Goal: Information Seeking & Learning: Learn about a topic

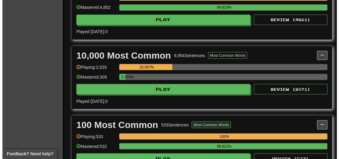
scroll to position [460, 0]
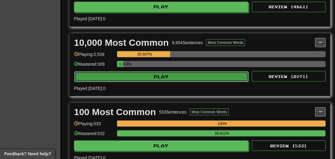
click at [169, 82] on button "Play" at bounding box center [161, 76] width 174 height 10
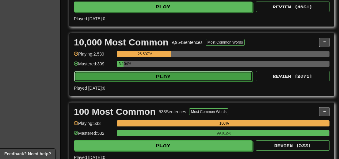
select select "**"
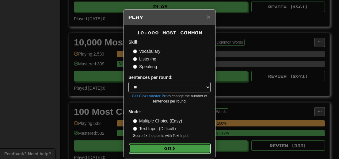
click at [166, 148] on button "Go" at bounding box center [170, 148] width 82 height 10
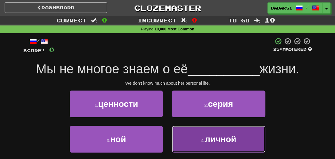
click at [228, 139] on span "личной" at bounding box center [220, 139] width 31 height 10
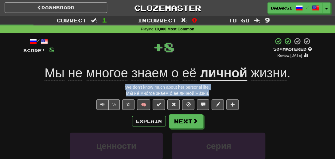
drag, startPoint x: 213, startPoint y: 95, endPoint x: 122, endPoint y: 86, distance: 91.5
click at [122, 86] on div "/ Score: 8 + 8 50 % Mastered Review: [DATE] Мы не многое знаем о её личной жизн…" at bounding box center [167, 136] width 288 height 198
copy div "We don't know much about her personal life. Мы́ не́ мно́гое зна́ем о́ её лично́…"
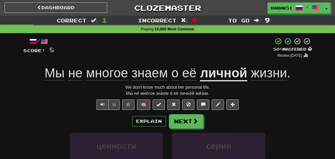
click at [36, 115] on div "Explain Next" at bounding box center [167, 121] width 288 height 14
click at [198, 124] on button "Next" at bounding box center [186, 121] width 34 height 14
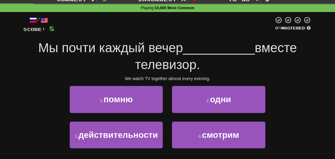
scroll to position [31, 0]
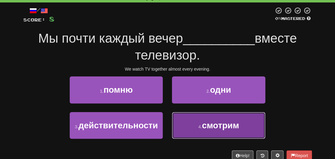
click at [228, 124] on span "смотрим" at bounding box center [219, 126] width 37 height 10
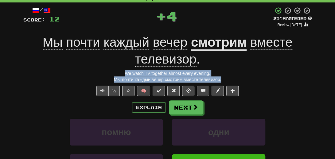
drag, startPoint x: 229, startPoint y: 80, endPoint x: 106, endPoint y: 73, distance: 123.8
click at [106, 73] on div "/ Score: 12 + 4 25 % Mastered Review: [DATE] Мы почти каждый вечер смотрим вмес…" at bounding box center [167, 114] width 288 height 215
copy div "We watch TV together almost every evening. Мы́ почти́ ка́ждый ве́чер смо́трим в…"
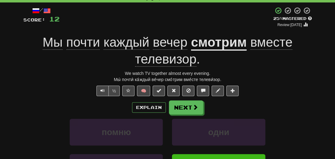
click at [31, 95] on div "½ 🧠" at bounding box center [167, 91] width 288 height 10
click at [191, 110] on button "Next" at bounding box center [186, 108] width 34 height 14
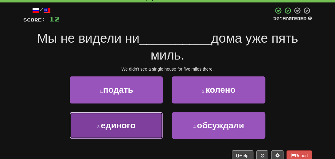
click at [135, 129] on span "единого" at bounding box center [118, 126] width 35 height 10
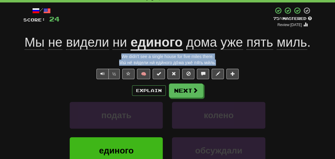
drag, startPoint x: 223, startPoint y: 63, endPoint x: 109, endPoint y: 55, distance: 115.0
click at [109, 55] on div "/ Score: 24 + 12 75 % Mastered Review: [DATE] Мы не видели ни единого дома уже …" at bounding box center [167, 106] width 288 height 198
copy div "We didn't see a single house for five miles there. Мы́ не́ ви́дели ни́ еди́ного…"
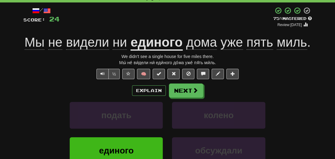
click at [24, 111] on div "подать колено" at bounding box center [167, 119] width 307 height 35
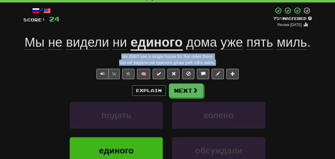
drag, startPoint x: 230, startPoint y: 63, endPoint x: 107, endPoint y: 56, distance: 123.5
click at [107, 56] on div "/ Score: 24 + 12 75 % Mastered Review: [DATE] Мы не видели ни единого дома уже …" at bounding box center [167, 106] width 288 height 198
copy div "We didn't see a single house for five miles there. Мы́ не́ ви́дели ни́ еди́ного…"
click at [191, 92] on button "Next" at bounding box center [186, 91] width 34 height 14
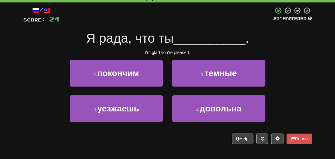
click at [314, 56] on div "/ Score: 24 25 % Mastered Я рада, что ты __________ . I'm glad you're pleased. …" at bounding box center [167, 77] width 297 height 150
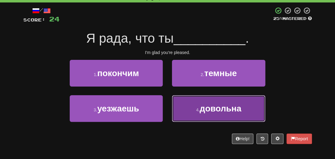
click at [236, 109] on span "довольна" at bounding box center [220, 109] width 42 height 10
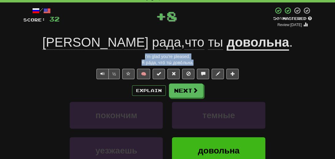
drag, startPoint x: 206, startPoint y: 62, endPoint x: 134, endPoint y: 56, distance: 73.0
click at [136, 56] on div "/ Score: 32 + 8 50 % Mastered Review: [DATE] Я рада , что ты довольна . I'm gla…" at bounding box center [167, 106] width 288 height 198
copy div "I'm glad you're pleased. Я́ ра́да, что́ ты́ дово́льна."
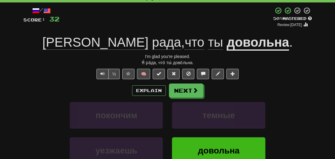
click at [31, 95] on div "Explain Next" at bounding box center [167, 90] width 288 height 14
click at [182, 89] on button "Next" at bounding box center [186, 91] width 34 height 14
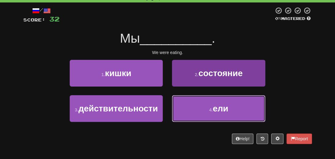
click at [232, 110] on button "4 . ели" at bounding box center [218, 108] width 93 height 27
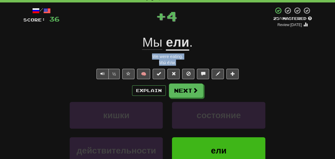
drag, startPoint x: 182, startPoint y: 63, endPoint x: 142, endPoint y: 56, distance: 39.9
click at [142, 56] on div "/ Score: 36 + 4 25 % Mastered Review: [DATE] Мы ели . We were eating. Мы́ е́ли.…" at bounding box center [167, 106] width 288 height 198
copy div "We were eating. Мы́ е́ли."
click at [42, 106] on div "кишки состояние" at bounding box center [167, 119] width 307 height 35
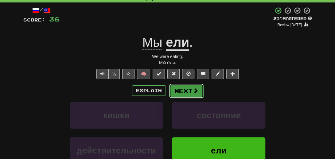
click at [182, 92] on button "Next" at bounding box center [186, 91] width 34 height 14
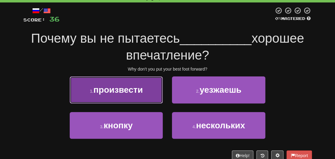
click at [109, 92] on span "произвести" at bounding box center [117, 90] width 49 height 10
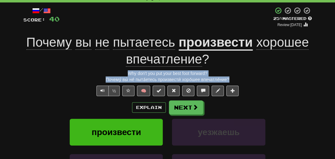
drag, startPoint x: 232, startPoint y: 79, endPoint x: 102, endPoint y: 71, distance: 130.6
click at [102, 71] on div "/ Score: 40 + 4 25 % Mastered Review: [DATE] Почему вы не пытаетесь произвести …" at bounding box center [167, 114] width 288 height 215
copy div "Why don't you put your best foot forward? Почему́ вы́ не́ пыта́етесь произвести…"
click at [185, 106] on button "Next" at bounding box center [186, 108] width 34 height 14
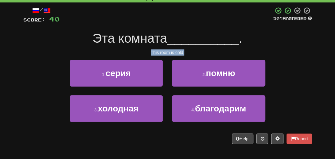
click at [266, 51] on div "This room is cold." at bounding box center [167, 52] width 288 height 6
click at [265, 47] on div "Эта комната __________ ." at bounding box center [167, 38] width 288 height 17
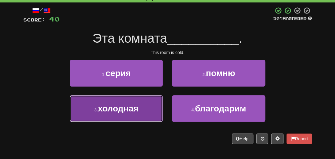
click at [114, 112] on span "холодная" at bounding box center [118, 109] width 40 height 10
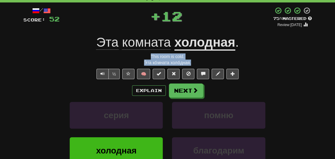
drag, startPoint x: 195, startPoint y: 60, endPoint x: 140, endPoint y: 53, distance: 56.0
click at [140, 53] on div "/ Score: 52 + 12 75 % Mastered Review: [DATE] Эта комната холодная . This room …" at bounding box center [167, 106] width 288 height 198
copy div "This room is cold. Э́та ко́мната холо́дная."
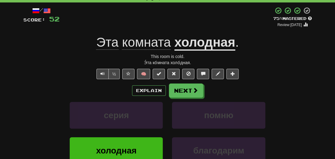
click at [18, 111] on div "Correct : 7 Incorrect : 0 To go : 3 Playing : 10,000 Most Common / Score: 52 + …" at bounding box center [167, 99] width 335 height 229
click at [197, 90] on span at bounding box center [196, 91] width 6 height 6
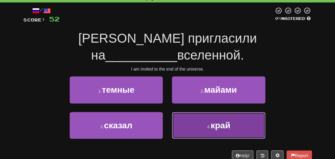
click at [237, 112] on button "4 . край" at bounding box center [218, 125] width 93 height 27
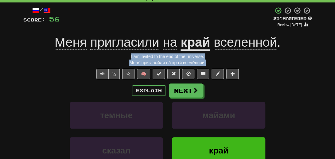
drag, startPoint x: 213, startPoint y: 62, endPoint x: 122, endPoint y: 56, distance: 91.3
click at [122, 56] on div "/ Score: 56 + 4 25 % Mastered Review: [DATE] Меня пригласили на край вселенной …" at bounding box center [167, 106] width 288 height 198
copy div "I am invited to the end of the universe. Меня́ пригласи́ли на́ кра́й вселе́нной."
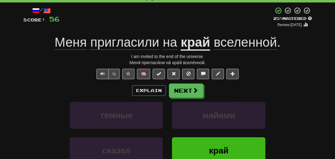
click at [35, 95] on div "Explain Next" at bounding box center [167, 90] width 288 height 14
click at [189, 89] on button "Next" at bounding box center [186, 91] width 34 height 14
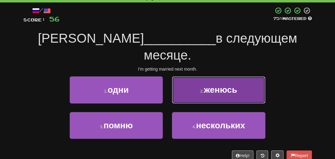
click at [223, 85] on span "женюсь" at bounding box center [220, 90] width 33 height 10
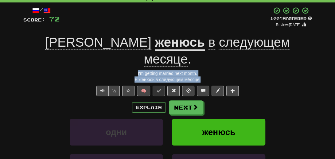
drag, startPoint x: 209, startPoint y: 61, endPoint x: 131, endPoint y: 56, distance: 77.5
click at [131, 56] on div "/ Score: 72 + 16 100 % Mastered Review: [DATE] Я женюсь в следующем месяце . I'…" at bounding box center [167, 114] width 288 height 215
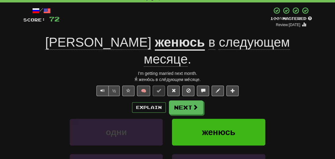
click at [29, 86] on div "½ 🧠" at bounding box center [167, 91] width 288 height 10
click at [177, 101] on button "Next" at bounding box center [186, 108] width 34 height 14
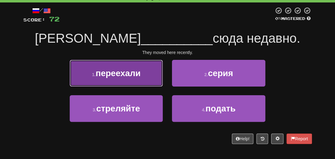
click at [103, 70] on span "переехали" at bounding box center [117, 73] width 45 height 10
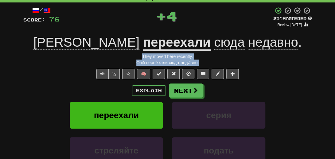
drag, startPoint x: 200, startPoint y: 63, endPoint x: 125, endPoint y: 56, distance: 75.5
click at [125, 56] on div "/ Score: 76 + 4 25 % Mastered Review: [DATE] Они переехали сюда недавно . They …" at bounding box center [167, 106] width 288 height 198
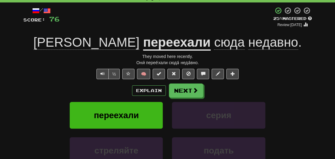
click at [33, 101] on div "Explain Next переехали серия стреляйте подать Learn more: переехали серия стрел…" at bounding box center [167, 132] width 288 height 98
click at [187, 94] on button "Next" at bounding box center [186, 91] width 34 height 14
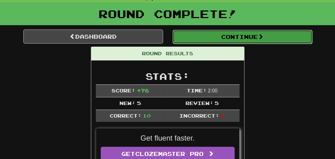
click at [227, 38] on button "Continue" at bounding box center [242, 37] width 140 height 14
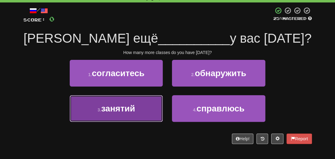
click at [127, 109] on span "занятий" at bounding box center [118, 109] width 34 height 10
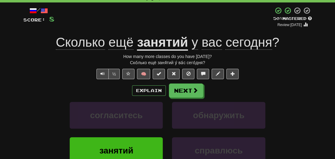
click at [155, 46] on u "занятий" at bounding box center [162, 43] width 51 height 16
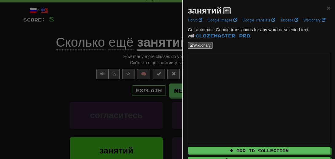
click at [53, 90] on div at bounding box center [167, 79] width 335 height 159
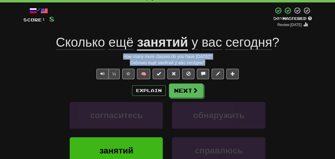
drag, startPoint x: 210, startPoint y: 62, endPoint x: 114, endPoint y: 55, distance: 96.6
click at [114, 55] on div "/ Score: 8 + 8 50 % Mastered Review: [DATE] Сколько ещё занятий у вас [DATE] ? …" at bounding box center [167, 106] width 288 height 198
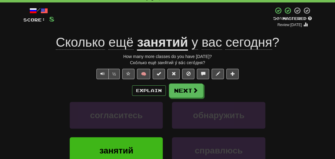
click at [28, 114] on div "согласитесь обнаружить" at bounding box center [167, 119] width 307 height 35
click at [190, 87] on button "Next" at bounding box center [186, 91] width 34 height 14
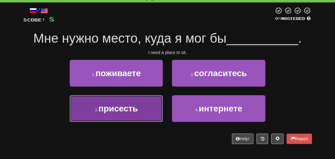
click at [110, 111] on span "присесть" at bounding box center [118, 109] width 40 height 10
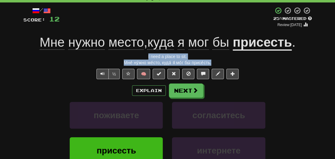
drag, startPoint x: 219, startPoint y: 63, endPoint x: 118, endPoint y: 57, distance: 101.4
click at [118, 57] on div "/ Score: 12 + 4 25 % Mastered Review: [DATE] Мне нужно место , куда я мог бы пр…" at bounding box center [167, 106] width 288 height 198
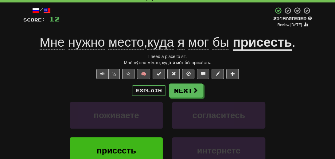
click at [30, 143] on div "присесть интернете" at bounding box center [167, 154] width 307 height 35
click at [196, 92] on span at bounding box center [196, 91] width 6 height 6
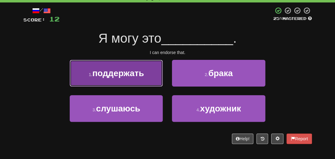
click at [109, 77] on span "поддержать" at bounding box center [118, 73] width 52 height 10
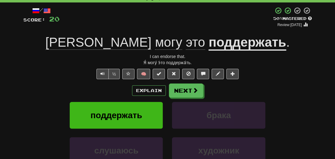
click at [208, 44] on u "поддержать" at bounding box center [246, 43] width 77 height 16
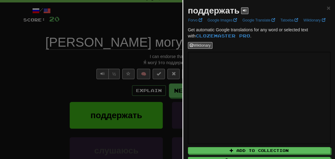
click at [71, 75] on div at bounding box center [167, 79] width 335 height 159
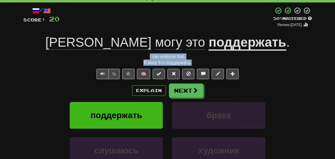
drag, startPoint x: 196, startPoint y: 63, endPoint x: 140, endPoint y: 58, distance: 55.5
click at [140, 58] on div "/ Score: 20 + 8 50 % Mastered Review: [DATE] Я могу это поддержать . I can endo…" at bounding box center [167, 106] width 288 height 198
click at [180, 92] on button "Next" at bounding box center [186, 91] width 34 height 14
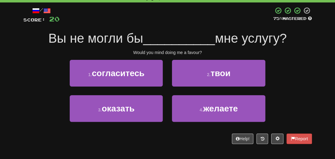
click at [283, 76] on div "1 . согласитесь 2 . твои" at bounding box center [167, 77] width 307 height 35
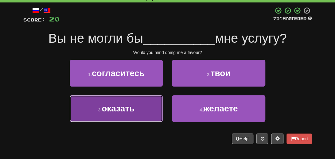
click at [118, 111] on span "оказать" at bounding box center [118, 109] width 33 height 10
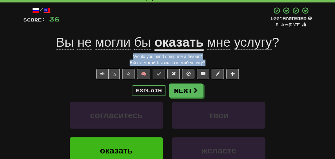
drag, startPoint x: 212, startPoint y: 63, endPoint x: 114, endPoint y: 57, distance: 97.7
click at [114, 57] on div "/ Score: 36 + 16 100 % Mastered Review: [DATE] Вы не могли бы оказать мне услуг…" at bounding box center [167, 106] width 288 height 198
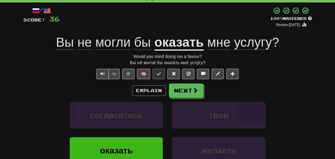
click at [29, 112] on div "согласитесь твои" at bounding box center [167, 119] width 307 height 35
click at [197, 93] on span at bounding box center [196, 91] width 6 height 6
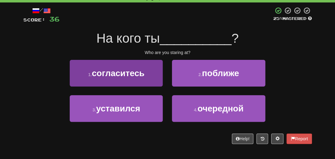
click at [138, 86] on div "1 . согласитесь" at bounding box center [116, 77] width 102 height 35
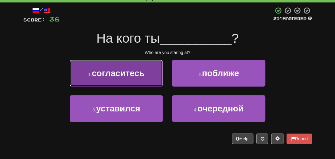
click at [117, 67] on button "1 . согласитесь" at bounding box center [116, 73] width 93 height 27
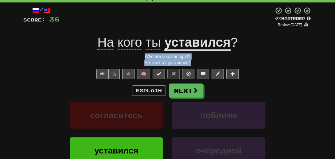
drag, startPoint x: 202, startPoint y: 62, endPoint x: 131, endPoint y: 58, distance: 71.3
click at [131, 58] on div "/ Score: 36 0 % Mastered Review: [DATE] На кого ты уставился ? Who are you star…" at bounding box center [167, 106] width 288 height 198
drag, startPoint x: 32, startPoint y: 125, endPoint x: 36, endPoint y: 117, distance: 9.3
click at [32, 125] on div "согласитесь поближе" at bounding box center [167, 119] width 307 height 35
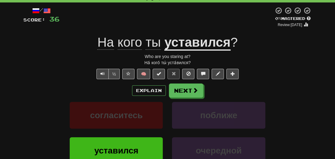
click at [188, 48] on u "уставился" at bounding box center [197, 43] width 66 height 16
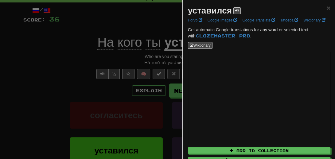
click at [36, 100] on div at bounding box center [167, 79] width 335 height 159
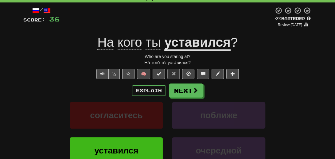
click at [29, 113] on div "согласитесь поближе" at bounding box center [167, 119] width 307 height 35
click at [182, 89] on button "Next" at bounding box center [186, 91] width 34 height 14
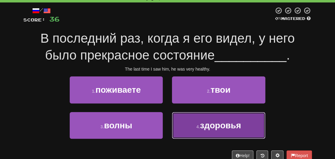
click at [227, 126] on span "здоровья" at bounding box center [220, 126] width 41 height 10
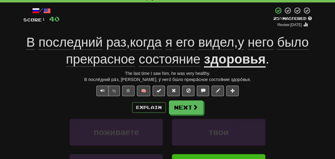
drag, startPoint x: 252, startPoint y: 81, endPoint x: 89, endPoint y: 75, distance: 163.0
click at [89, 75] on div "/ Score: 40 + 4 25 % Mastered Review: [DATE] В последний раз , когда я его виде…" at bounding box center [167, 114] width 288 height 215
click at [17, 114] on div "Correct : 5 Incorrect : 1 To go : 5 Playing : 10,000 Most Common / Score: 40 + …" at bounding box center [167, 108] width 335 height 246
click at [186, 106] on button "Next" at bounding box center [186, 108] width 34 height 14
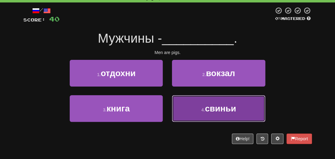
click at [213, 105] on span "свиньи" at bounding box center [220, 109] width 31 height 10
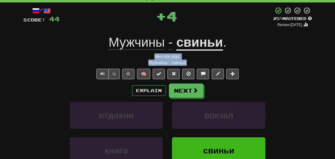
drag, startPoint x: 197, startPoint y: 63, endPoint x: 151, endPoint y: 57, distance: 46.1
click at [151, 57] on div "/ Score: 44 + 4 25 % Mastered Review: [DATE] Мужчины - свиньи . Men are pigs. М…" at bounding box center [167, 106] width 288 height 198
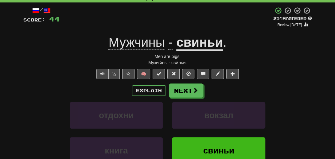
click at [28, 102] on div "отдохни вокзал" at bounding box center [167, 119] width 307 height 35
click at [189, 91] on button "Next" at bounding box center [186, 91] width 34 height 14
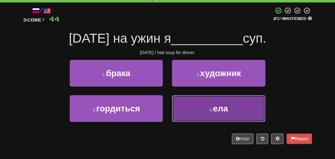
click at [206, 104] on button "4 . ела" at bounding box center [218, 108] width 93 height 27
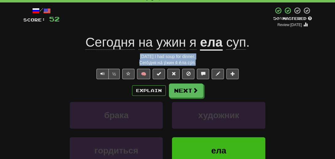
drag, startPoint x: 200, startPoint y: 65, endPoint x: 127, endPoint y: 56, distance: 73.6
click at [127, 56] on div "/ Score: 52 + 8 50 % Mastered Review: [DATE] [DATE] на ужин я ела суп . [DATE] …" at bounding box center [167, 106] width 288 height 198
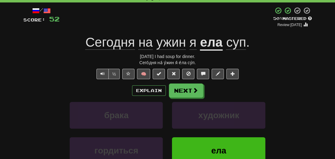
click at [27, 100] on div "Explain Next брака художник гордиться [PERSON_NAME] more: брака художник [PERSO…" at bounding box center [167, 132] width 288 height 98
click at [194, 88] on span at bounding box center [196, 91] width 6 height 6
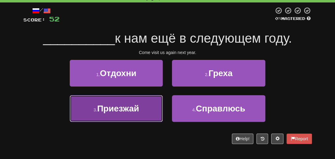
click at [126, 108] on span "Приезжай" at bounding box center [118, 109] width 42 height 10
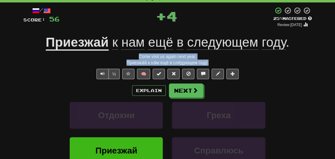
drag, startPoint x: 220, startPoint y: 61, endPoint x: 110, endPoint y: 58, distance: 109.8
click at [110, 58] on div "/ Score: 56 + 4 25 % Mastered Review: [DATE] Приезжай к нам ещё в следующем год…" at bounding box center [167, 106] width 288 height 198
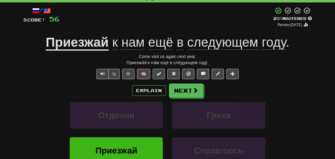
click at [20, 90] on div "/ Score: 56 + 4 25 % Mastered Review: [DATE] Приезжай к нам ещё в следующем год…" at bounding box center [167, 107] width 297 height 211
click at [185, 94] on button "Next" at bounding box center [186, 91] width 34 height 14
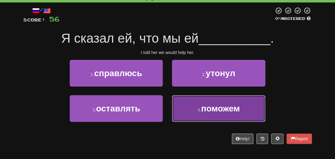
click at [212, 108] on span "поможем" at bounding box center [220, 109] width 39 height 10
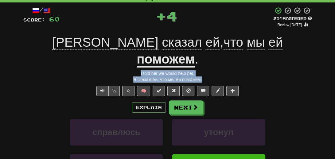
drag, startPoint x: 214, startPoint y: 60, endPoint x: 120, endPoint y: 58, distance: 93.9
click at [120, 58] on div "/ Score: 60 + 4 25 % Mastered Review: [DATE] Я сказал ей , что мы ей поможем . …" at bounding box center [167, 114] width 288 height 215
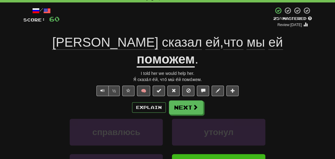
click at [34, 119] on div "справлюсь утонул" at bounding box center [167, 136] width 307 height 35
click at [189, 101] on button "Next" at bounding box center [186, 108] width 34 height 14
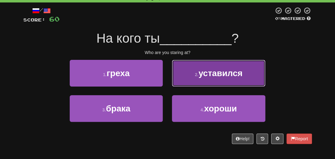
click at [220, 76] on span "уставился" at bounding box center [220, 73] width 44 height 10
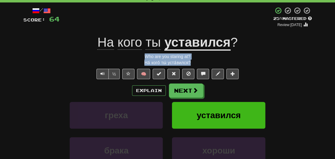
drag, startPoint x: 191, startPoint y: 63, endPoint x: 140, endPoint y: 54, distance: 52.1
click at [140, 54] on div "/ Score: 64 + 4 25 % Mastered Review: [DATE] На кого ты уставился ? Who are you…" at bounding box center [167, 106] width 288 height 198
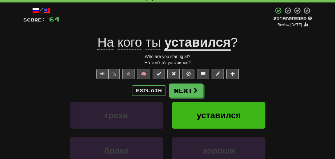
click at [38, 114] on div "греха уставился" at bounding box center [167, 119] width 307 height 35
click at [291, 84] on div "Explain Next" at bounding box center [167, 90] width 288 height 14
click at [196, 90] on span at bounding box center [196, 91] width 6 height 6
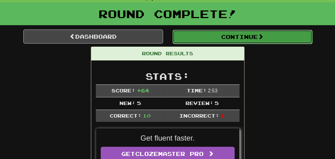
click at [250, 39] on button "Continue" at bounding box center [242, 37] width 140 height 14
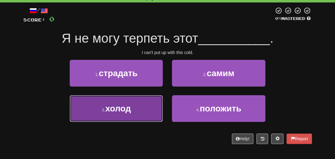
click at [107, 111] on span "холод" at bounding box center [117, 109] width 25 height 10
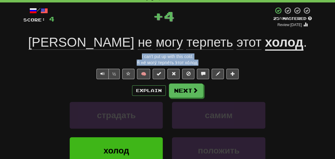
drag, startPoint x: 209, startPoint y: 62, endPoint x: 128, endPoint y: 57, distance: 81.4
click at [128, 57] on div "/ Score: 4 + 4 25 % Mastered Review: [DATE] Я не могу терпеть этот холод . I ca…" at bounding box center [167, 106] width 288 height 198
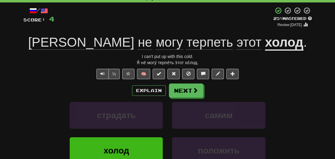
click at [280, 102] on div "страдать самим" at bounding box center [167, 119] width 307 height 35
click at [201, 94] on button "Next" at bounding box center [186, 91] width 34 height 14
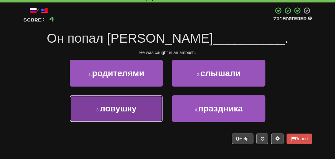
click at [118, 110] on span "ловушку" at bounding box center [118, 109] width 37 height 10
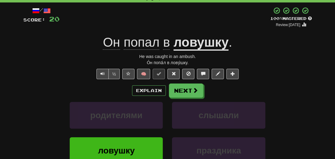
click at [204, 47] on u "ловушку" at bounding box center [200, 43] width 55 height 16
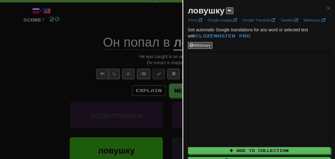
click at [69, 92] on div at bounding box center [167, 79] width 335 height 159
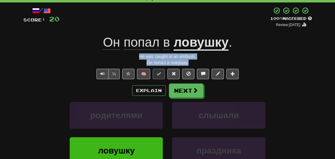
drag, startPoint x: 191, startPoint y: 64, endPoint x: 134, endPoint y: 58, distance: 56.8
click at [134, 58] on div "/ Score: 20 + 16 100 % Mastered Review: [DATE] Он попал в ловушку . He was caug…" at bounding box center [167, 106] width 288 height 198
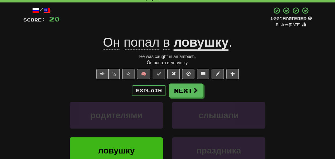
click at [20, 104] on div "/ Score: 20 + 16 100 % Mastered Review: [DATE] Он попал в ловушку . He was caug…" at bounding box center [167, 107] width 297 height 211
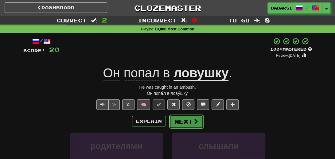
click at [184, 121] on button "Next" at bounding box center [186, 121] width 34 height 14
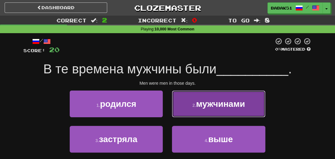
click at [222, 108] on span "мужчинами" at bounding box center [220, 104] width 49 height 10
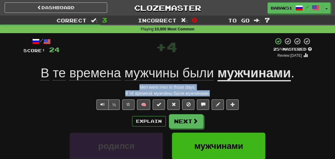
drag, startPoint x: 214, startPoint y: 94, endPoint x: 115, endPoint y: 89, distance: 99.5
click at [115, 89] on div "/ Score: 24 + 4 25 % Mastered Review: [DATE] В те времена мужчины были мужчинам…" at bounding box center [167, 136] width 288 height 198
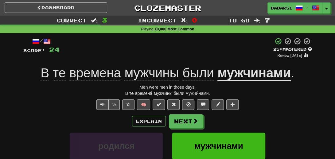
drag, startPoint x: 23, startPoint y: 98, endPoint x: 28, endPoint y: 98, distance: 5.2
click at [23, 98] on div "/ Score: 24 + 4 25 % Mastered Review: [DATE] В те времена мужчины были мужчинам…" at bounding box center [167, 138] width 297 height 211
click at [181, 118] on button "Next" at bounding box center [186, 121] width 34 height 14
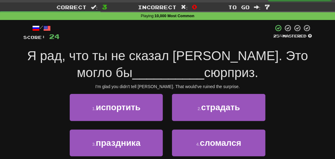
scroll to position [31, 0]
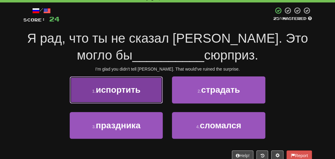
click at [122, 93] on span "испортить" at bounding box center [118, 90] width 44 height 10
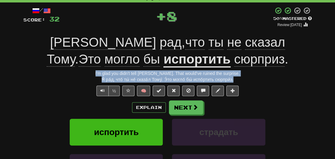
drag, startPoint x: 245, startPoint y: 79, endPoint x: 100, endPoint y: 76, distance: 145.1
click at [100, 76] on div "/ Score: 32 + 8 50 % Mastered Review: [DATE] Я рад , что ты не сказал [PERSON_N…" at bounding box center [167, 114] width 288 height 215
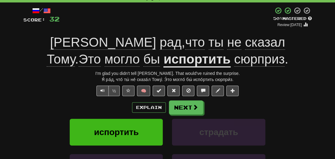
click at [19, 95] on div "/ Score: 32 + 8 50 % Mastered Review: [DATE] Я рад , что ты не сказал [PERSON_N…" at bounding box center [167, 116] width 297 height 228
click at [185, 109] on button "Next" at bounding box center [186, 108] width 34 height 14
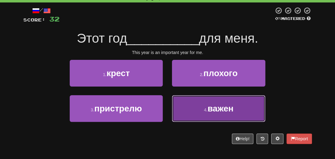
click at [227, 106] on span "важен" at bounding box center [220, 109] width 26 height 10
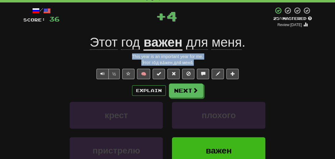
drag, startPoint x: 198, startPoint y: 61, endPoint x: 102, endPoint y: 56, distance: 96.5
click at [102, 56] on div "/ Score: 36 + 4 25 % Mastered Review: [DATE] Этот год важен для меня . This yea…" at bounding box center [167, 106] width 288 height 198
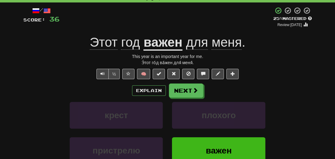
drag, startPoint x: 38, startPoint y: 73, endPoint x: 63, endPoint y: 40, distance: 41.6
click at [38, 73] on div "½ 🧠" at bounding box center [167, 74] width 288 height 10
click at [285, 74] on div "½ 🧠" at bounding box center [167, 74] width 288 height 10
click at [194, 91] on span at bounding box center [196, 91] width 6 height 6
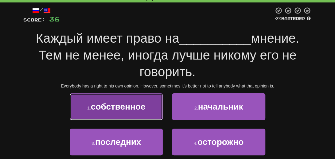
click at [118, 112] on button "1 . собственное" at bounding box center [116, 106] width 93 height 27
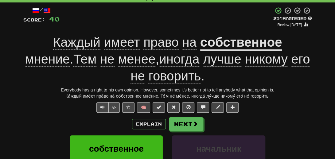
click at [212, 77] on div "Каждый имеет право на собственное мнение . Тем не менее , иногда лучше никому е…" at bounding box center [167, 59] width 288 height 50
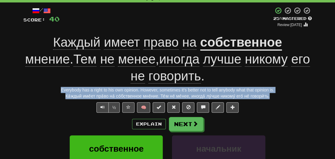
drag, startPoint x: 279, startPoint y: 98, endPoint x: 59, endPoint y: 89, distance: 220.1
click at [59, 89] on div "/ Score: 40 + 4 25 % Mastered Review: [DATE] Каждый имеет право на собственное …" at bounding box center [167, 123] width 288 height 232
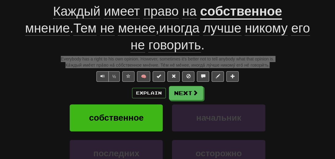
scroll to position [92, 0]
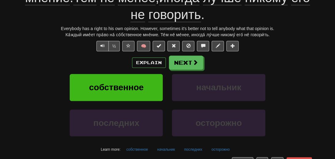
click at [25, 103] on div "собственное начальник" at bounding box center [167, 91] width 307 height 35
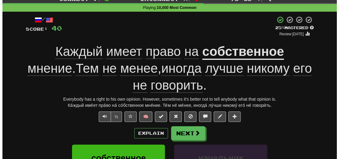
scroll to position [31, 0]
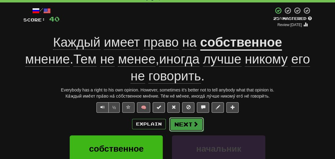
click at [172, 127] on button "Next" at bounding box center [186, 124] width 34 height 14
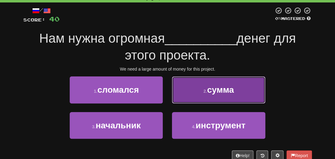
click at [216, 89] on span "сумма" at bounding box center [220, 90] width 27 height 10
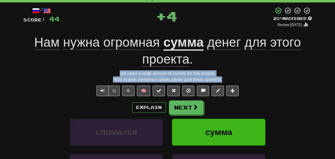
drag, startPoint x: 227, startPoint y: 78, endPoint x: 101, endPoint y: 75, distance: 126.1
click at [101, 75] on div "/ Score: 44 + 4 25 % Mastered Review: [DATE] Нам нужна огромная сумма денег для…" at bounding box center [167, 114] width 288 height 215
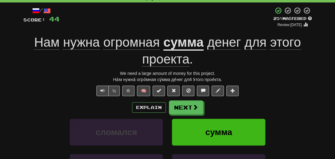
click at [36, 114] on div "Explain Next сломался сумма начальник инструмент Learn more: сломался сумма нач…" at bounding box center [167, 149] width 288 height 98
click at [191, 104] on button "Next" at bounding box center [186, 108] width 34 height 14
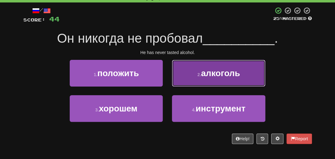
click at [214, 71] on span "алкоголь" at bounding box center [220, 73] width 39 height 10
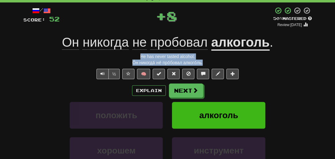
drag, startPoint x: 210, startPoint y: 64, endPoint x: 127, endPoint y: 57, distance: 83.4
click at [127, 57] on div "/ Score: 52 + 8 50 % Mastered Review: [DATE] Он никогда не пробовал алкоголь . …" at bounding box center [167, 106] width 288 height 198
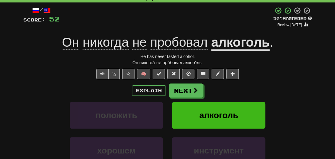
click at [22, 122] on div "/ Score: 52 + 8 50 % Mastered Review: [DATE] Он никогда не пробовал алкоголь . …" at bounding box center [167, 107] width 297 height 211
click at [185, 91] on button "Next" at bounding box center [186, 91] width 34 height 14
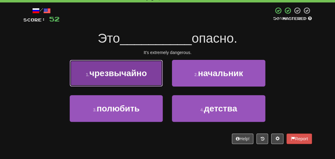
click at [112, 76] on span "чрезвычайно" at bounding box center [117, 73] width 57 height 10
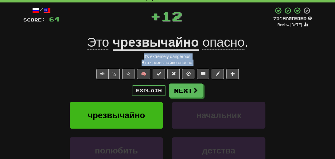
drag, startPoint x: 197, startPoint y: 62, endPoint x: 120, endPoint y: 52, distance: 77.9
click at [120, 52] on div "/ Score: 64 + 12 75 % Mastered Review: [DATE] Это чрезвычайно опасно . It's ext…" at bounding box center [167, 106] width 288 height 198
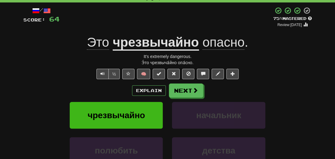
click at [31, 102] on div "чрезвычайно начальник" at bounding box center [167, 119] width 307 height 35
click at [193, 92] on span at bounding box center [196, 91] width 6 height 6
